Goal: Communication & Community: Share content

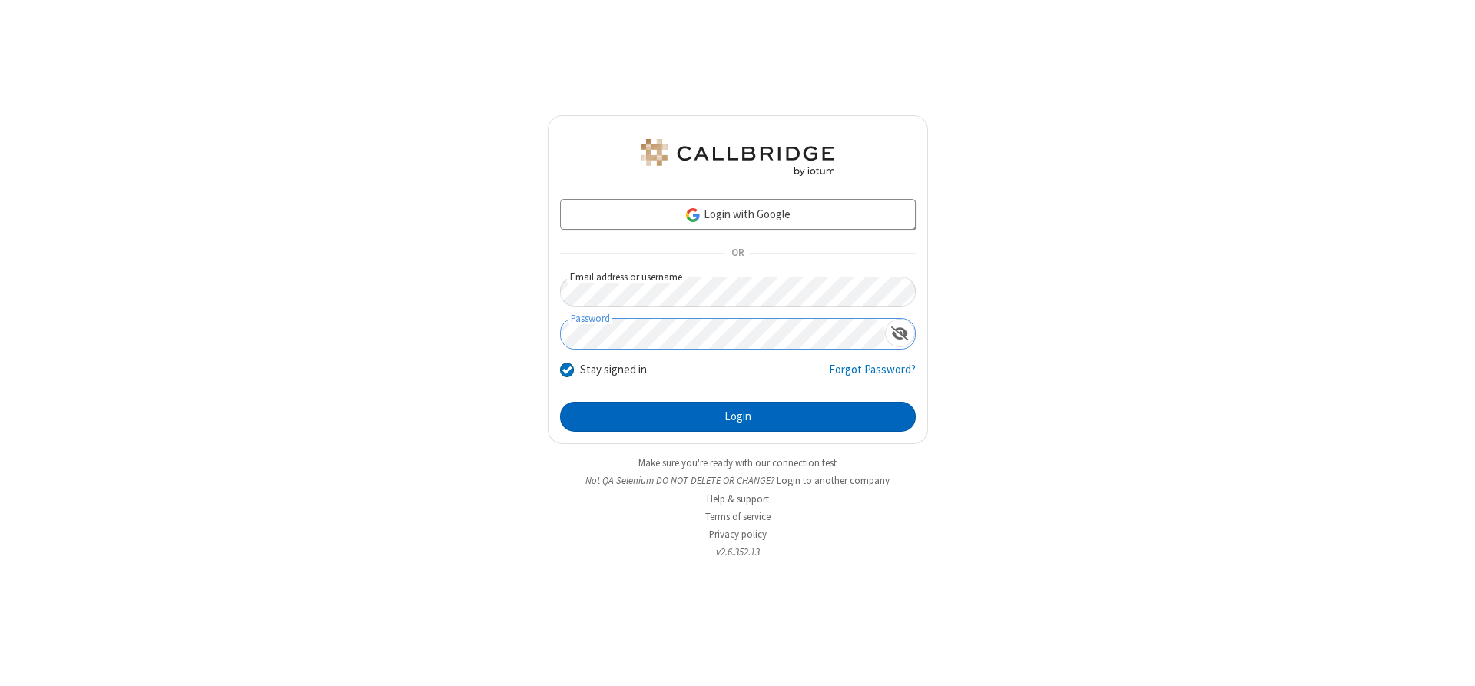
click at [738, 417] on button "Login" at bounding box center [738, 417] width 356 height 31
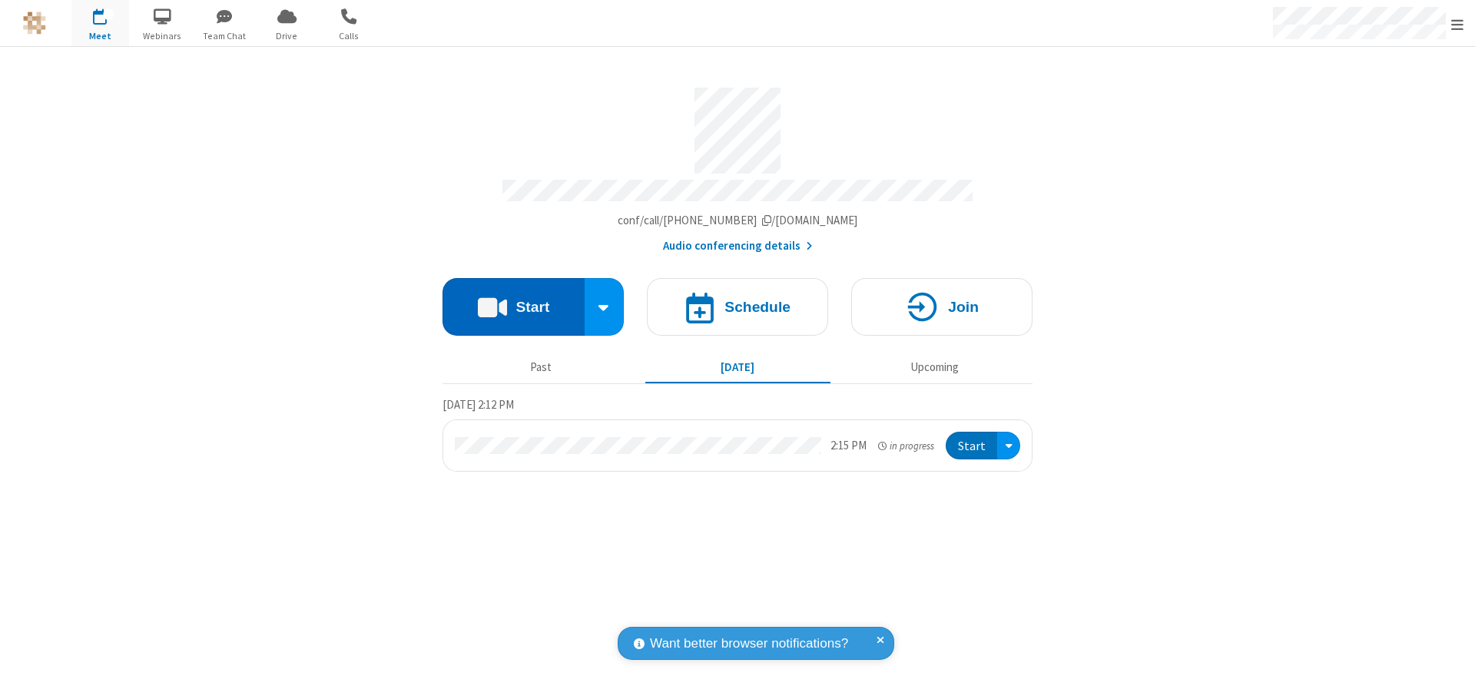
click at [513, 301] on button "Start" at bounding box center [514, 307] width 142 height 58
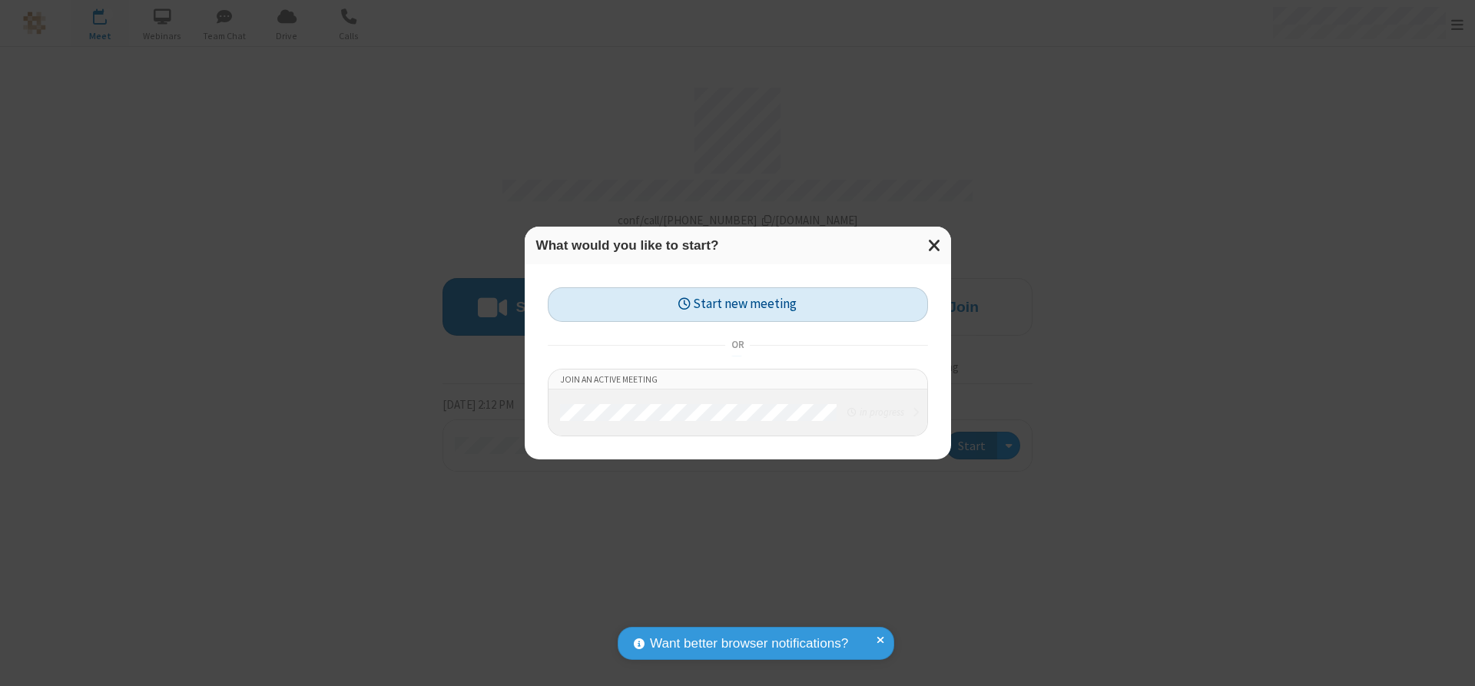
click at [738, 304] on button "Start new meeting" at bounding box center [738, 304] width 380 height 35
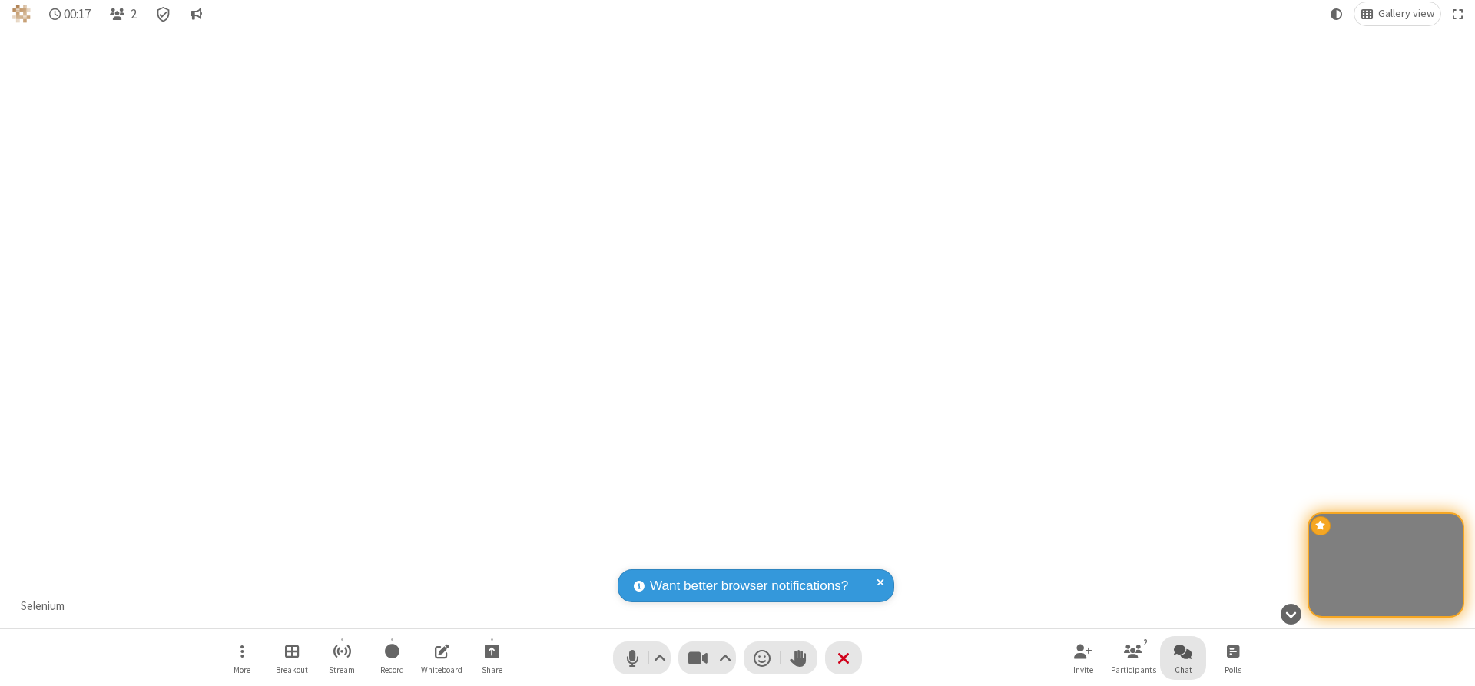
click at [1183, 651] on span "Open chat" at bounding box center [1183, 651] width 18 height 19
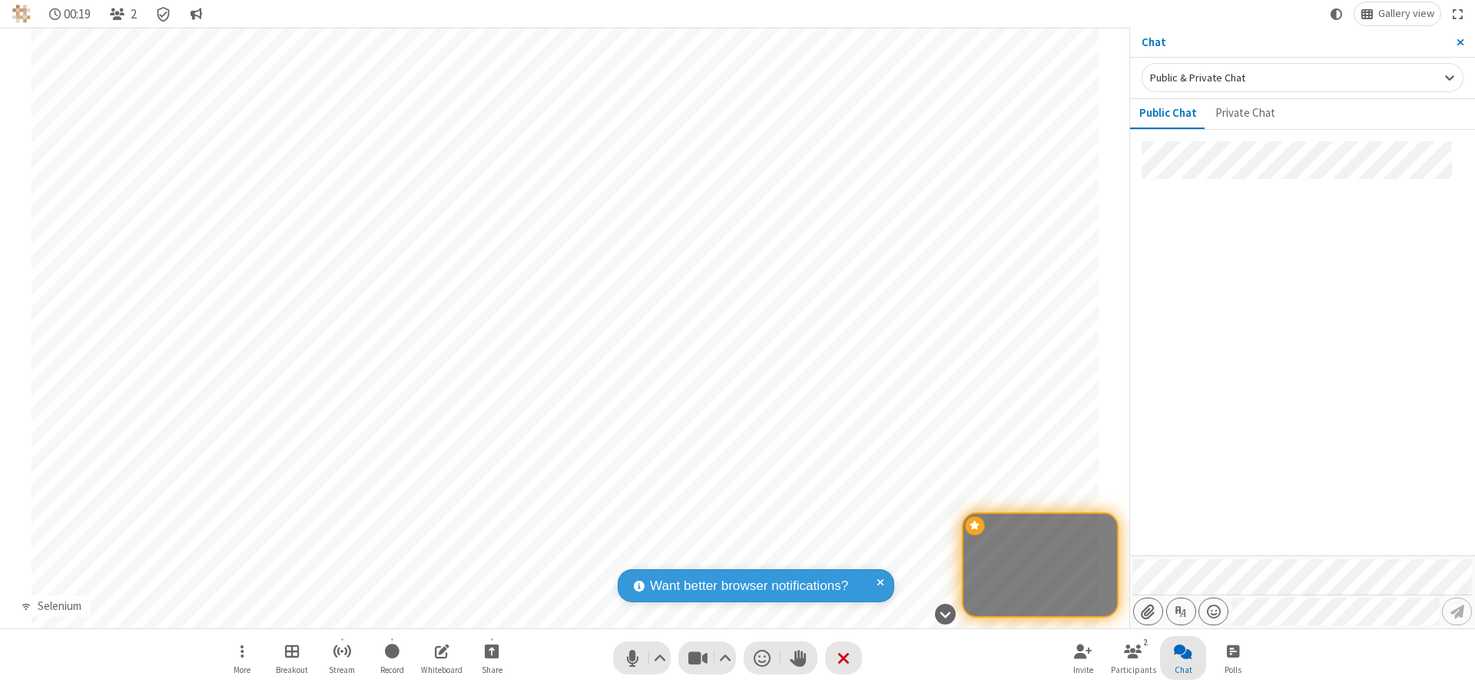
type input "C:\fakepath\doc_test.docx"
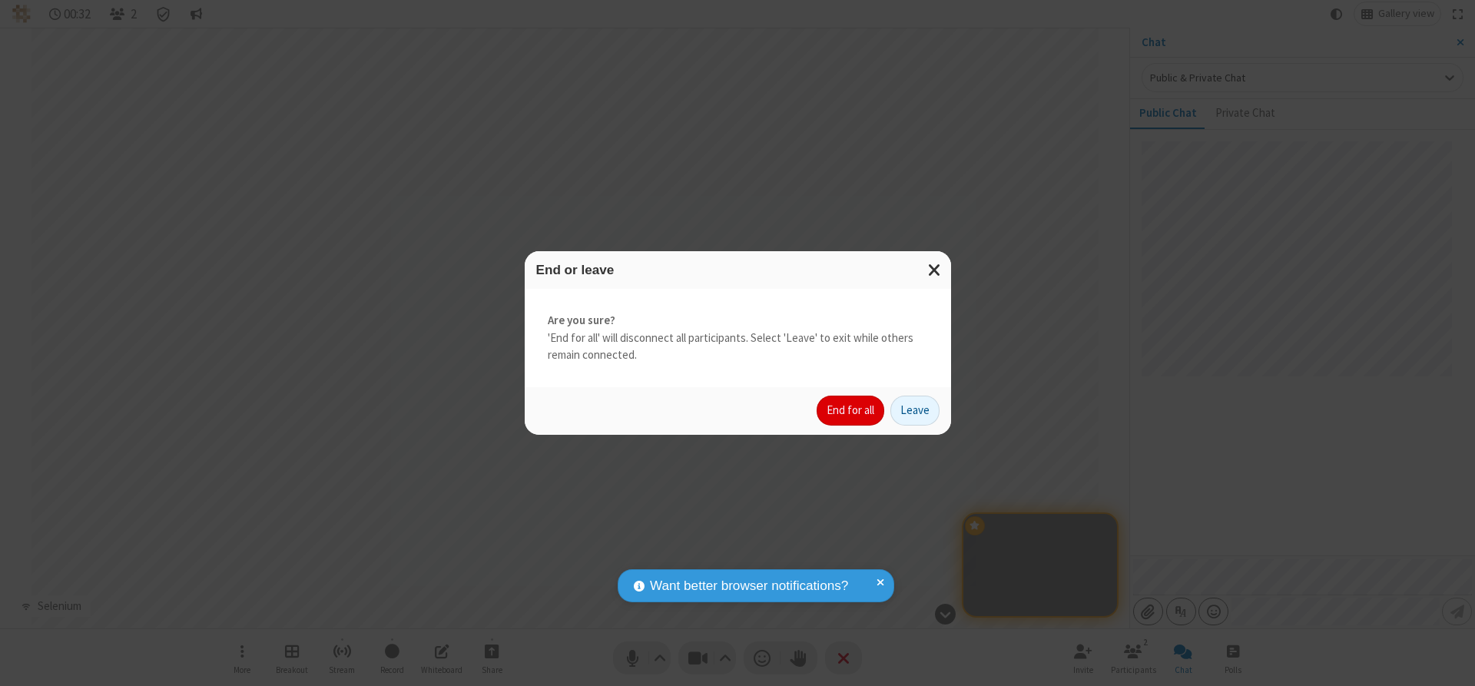
click at [851, 410] on button "End for all" at bounding box center [851, 411] width 68 height 31
